Goal: Task Accomplishment & Management: Manage account settings

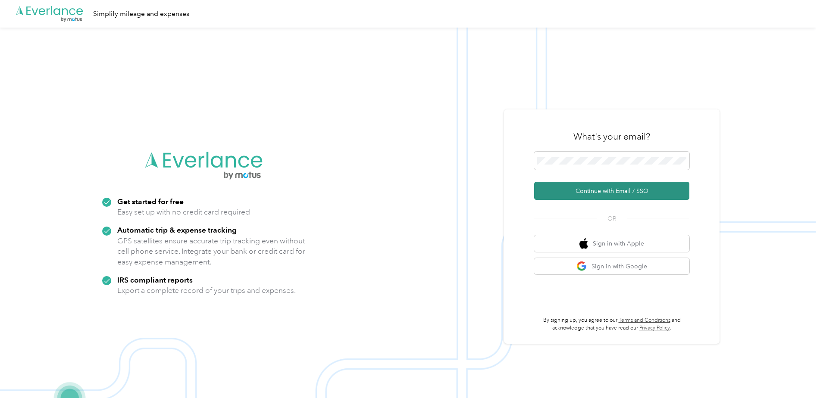
click at [609, 190] on button "Continue with Email / SSO" at bounding box center [611, 191] width 155 height 18
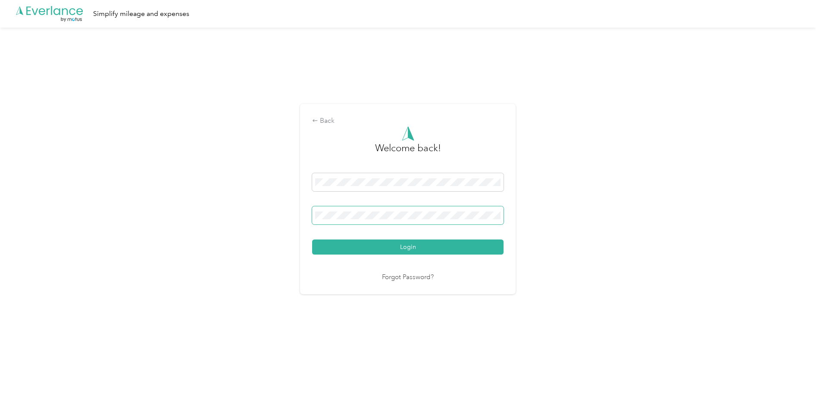
click at [312, 240] on button "Login" at bounding box center [407, 247] width 191 height 15
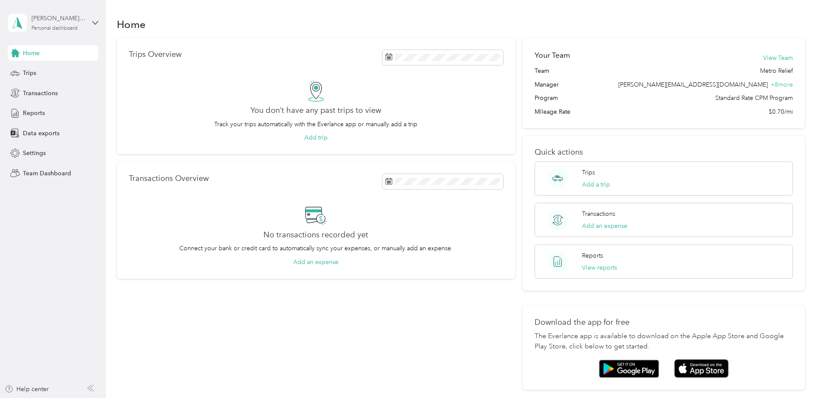
click at [57, 22] on div "[PERSON_NAME][EMAIL_ADDRESS][DOMAIN_NAME]" at bounding box center [58, 18] width 54 height 9
click at [44, 72] on div "Team dashboard" at bounding box center [123, 70] width 218 height 15
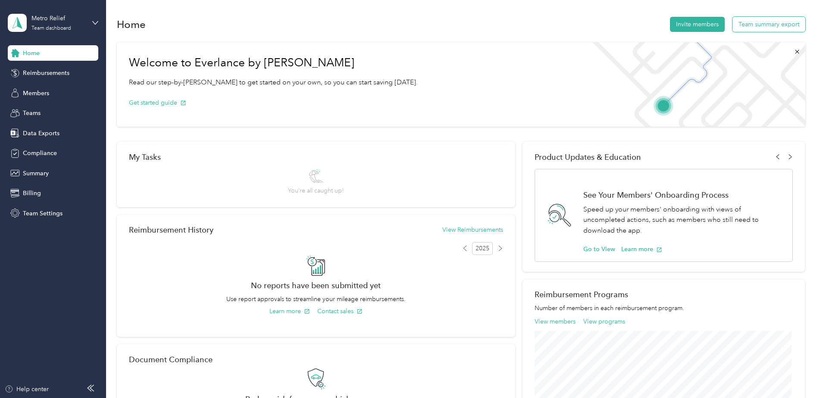
click at [757, 26] on button "Team summary export" at bounding box center [768, 24] width 73 height 15
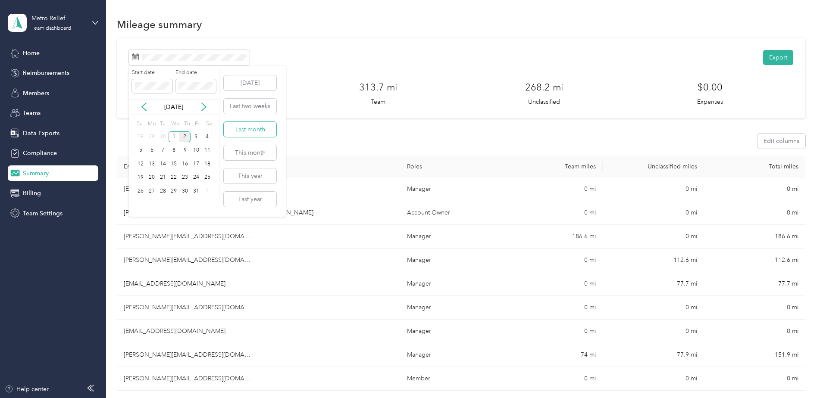
click at [235, 131] on button "Last month" at bounding box center [250, 129] width 53 height 15
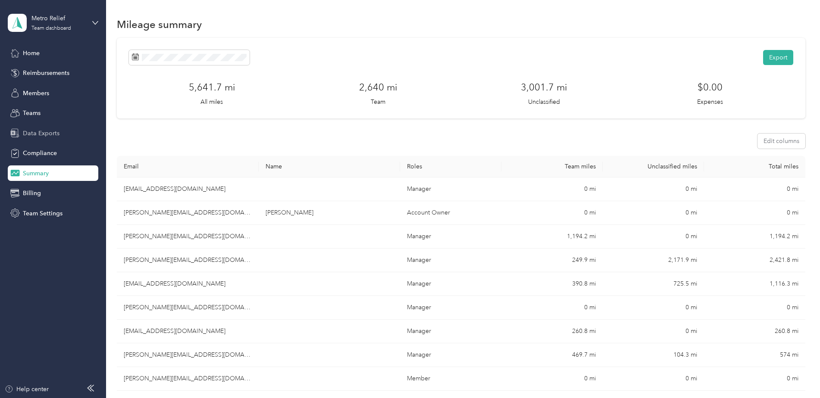
click at [42, 133] on span "Data Exports" at bounding box center [41, 133] width 37 height 9
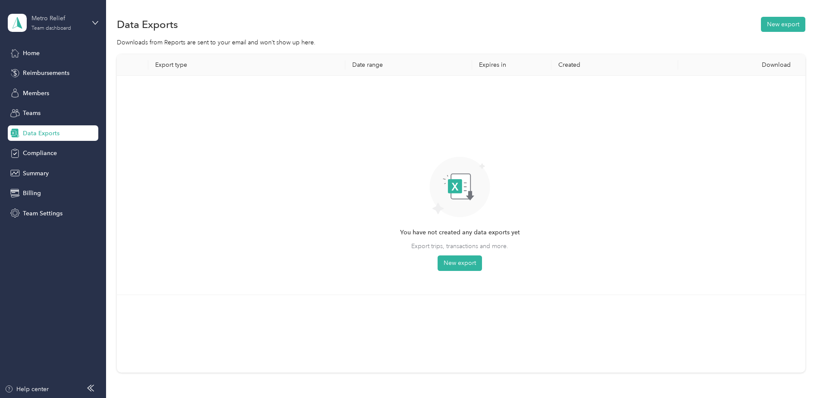
click at [41, 23] on div "Metro Relief Team dashboard" at bounding box center [58, 22] width 54 height 17
click at [47, 71] on div "Team dashboard" at bounding box center [39, 70] width 47 height 9
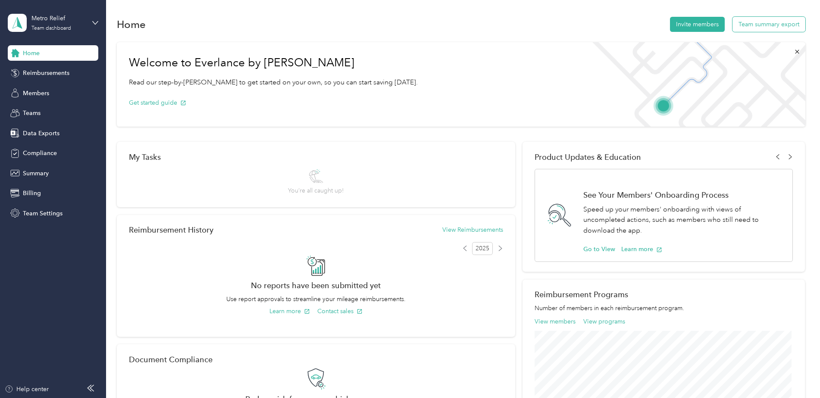
click at [765, 24] on button "Team summary export" at bounding box center [768, 24] width 73 height 15
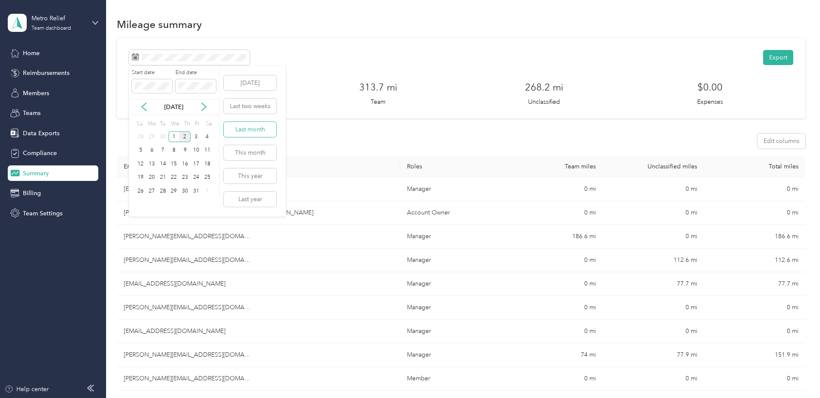
click at [244, 128] on button "Last month" at bounding box center [250, 129] width 53 height 15
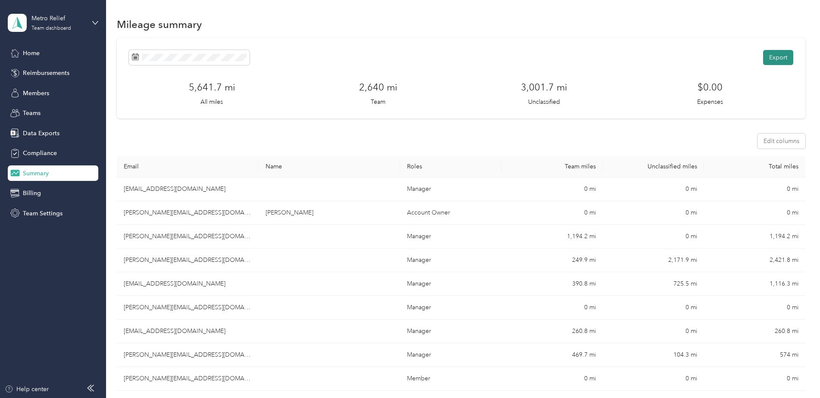
click at [772, 58] on button "Export" at bounding box center [778, 57] width 30 height 15
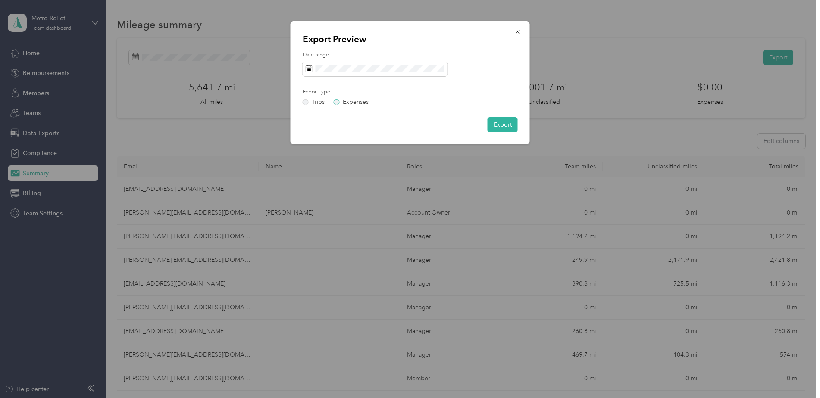
click at [337, 103] on label "Expenses" at bounding box center [351, 102] width 35 height 6
click at [306, 102] on label "Trips" at bounding box center [314, 102] width 22 height 6
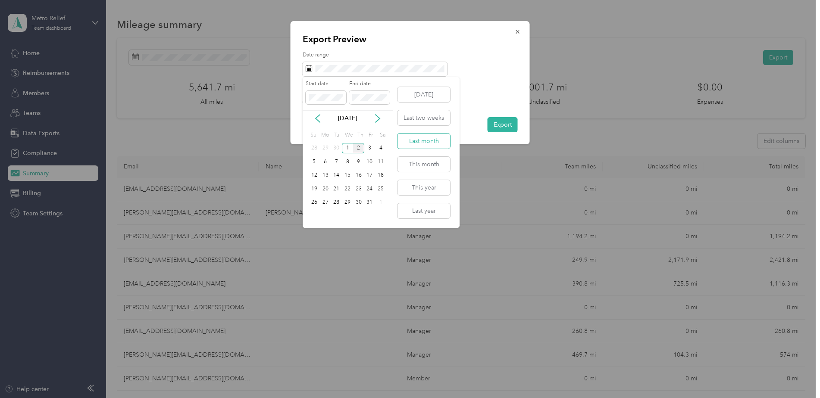
click at [408, 144] on button "Last month" at bounding box center [423, 141] width 53 height 15
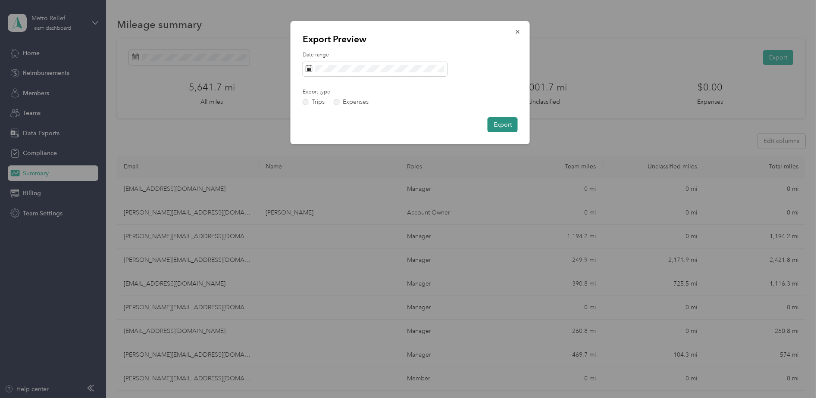
click at [506, 126] on button "Export" at bounding box center [502, 124] width 30 height 15
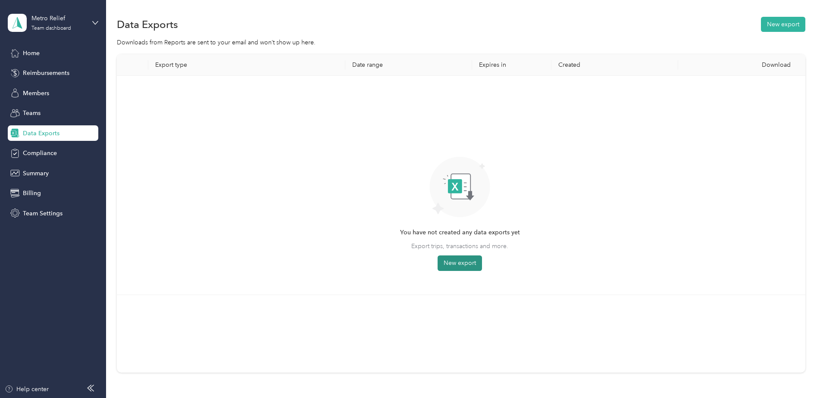
click at [467, 266] on button "New export" at bounding box center [459, 264] width 44 height 16
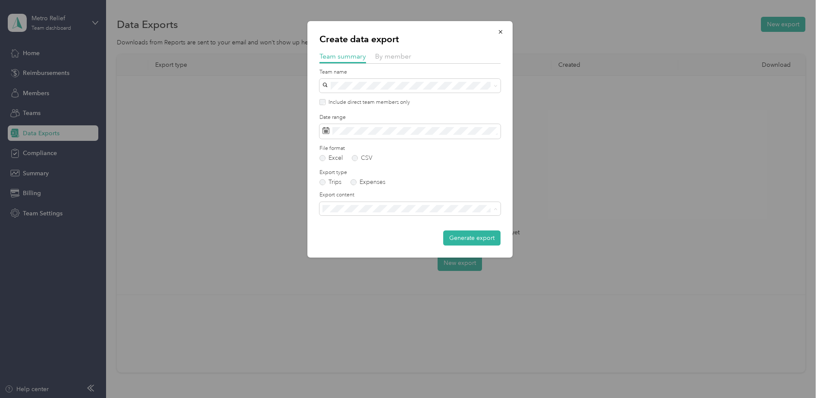
click at [362, 242] on li "Summary and full trips list" at bounding box center [409, 238] width 181 height 15
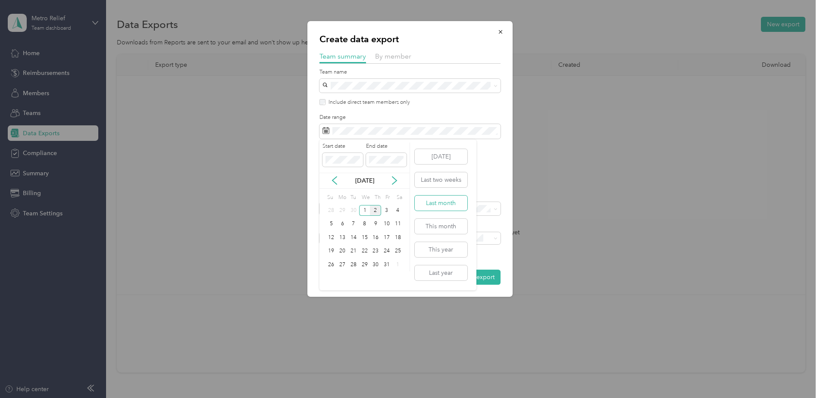
click at [426, 202] on button "Last month" at bounding box center [441, 203] width 53 height 15
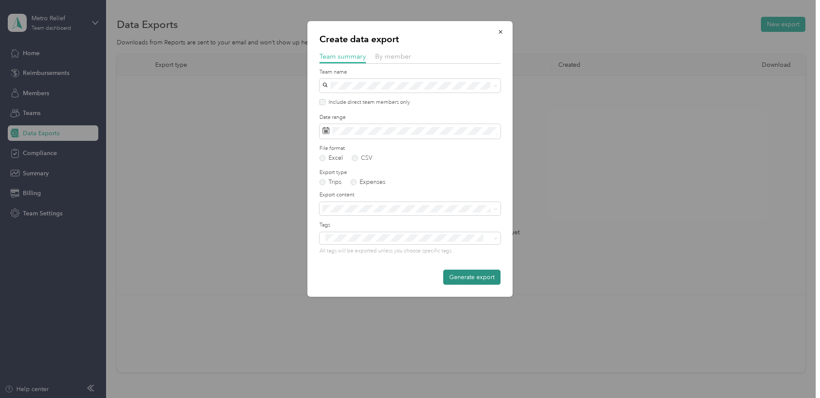
click at [466, 280] on button "Generate export" at bounding box center [471, 277] width 57 height 15
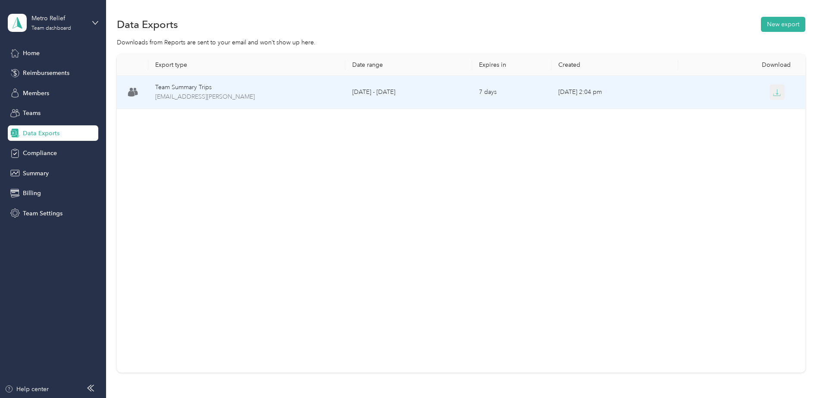
click at [778, 95] on icon "button" at bounding box center [777, 93] width 8 height 8
